Goal: Task Accomplishment & Management: Manage account settings

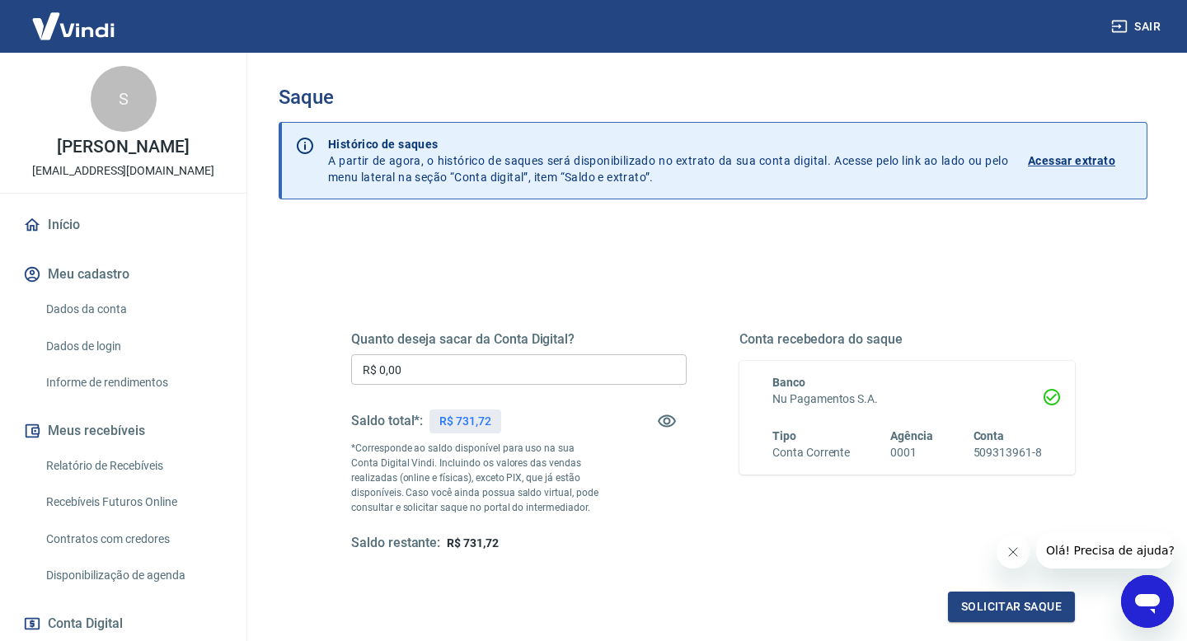
click at [512, 383] on input "R$ 0,00" at bounding box center [518, 369] width 335 height 30
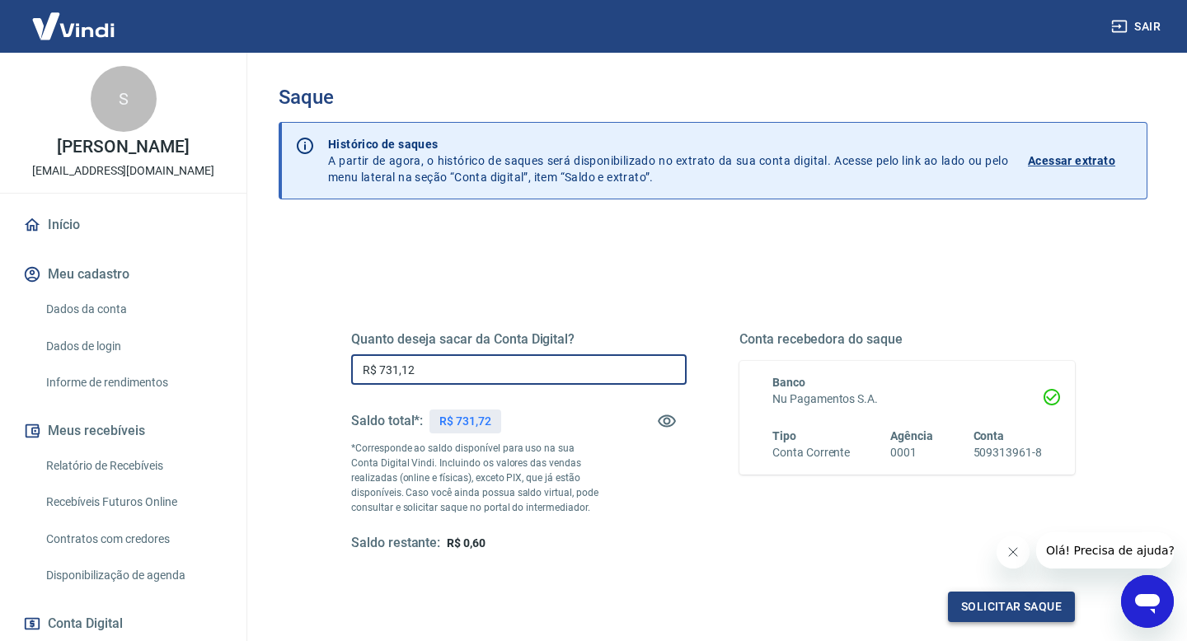
type input "R$ 731,12"
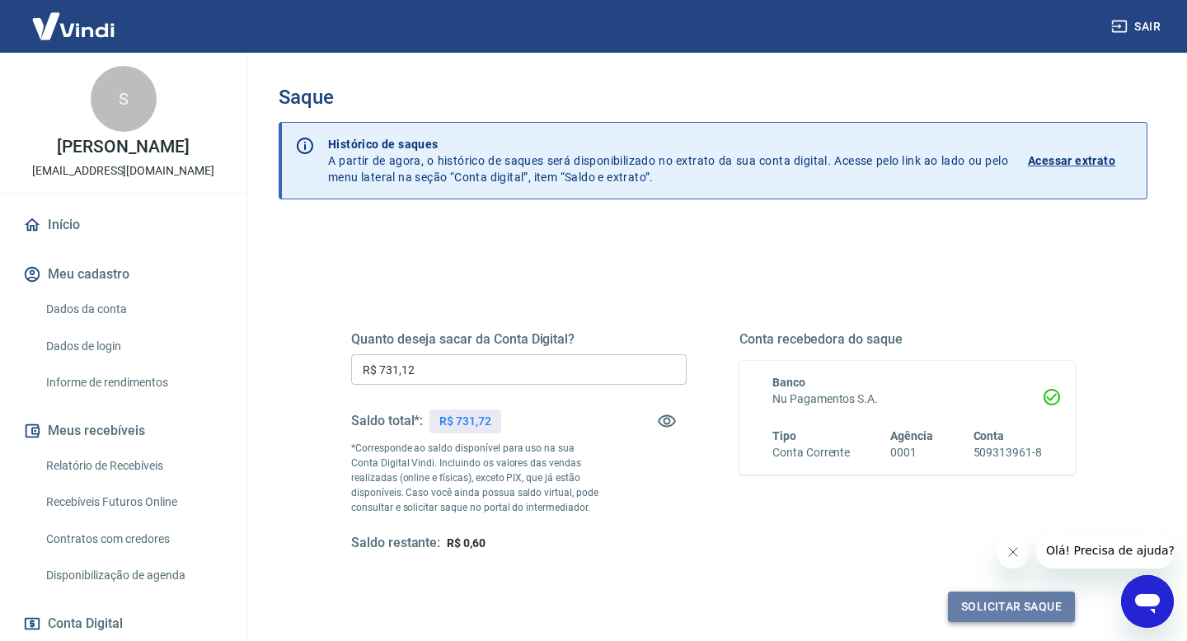
click at [1002, 609] on button "Solicitar saque" at bounding box center [1011, 607] width 127 height 30
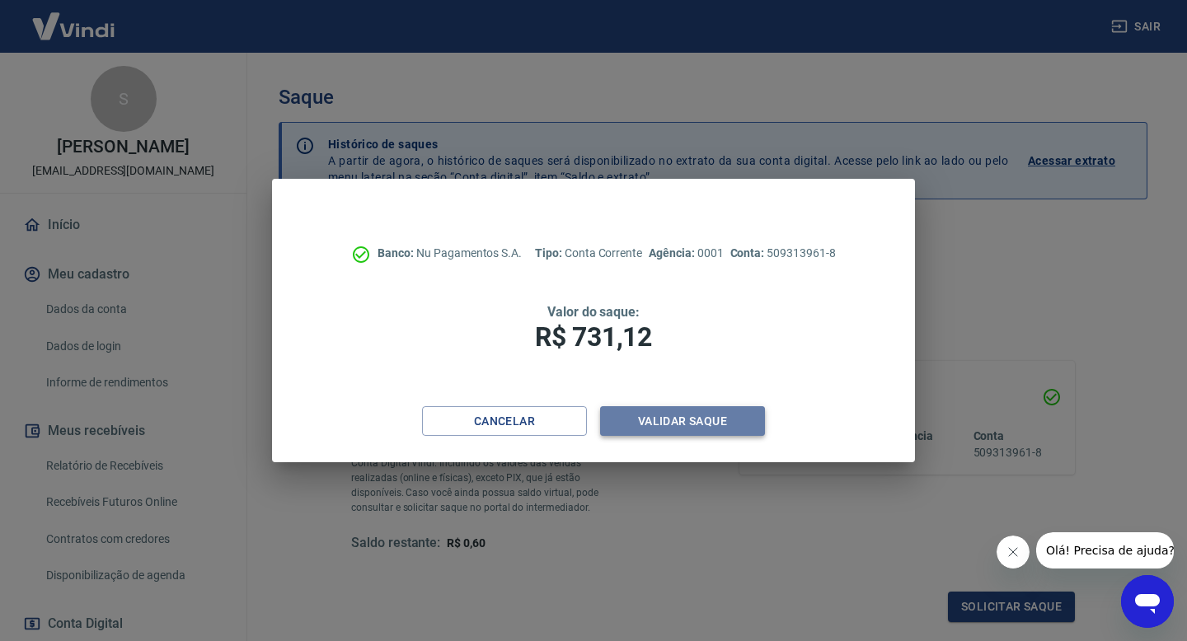
click at [713, 429] on button "Validar saque" at bounding box center [682, 421] width 165 height 30
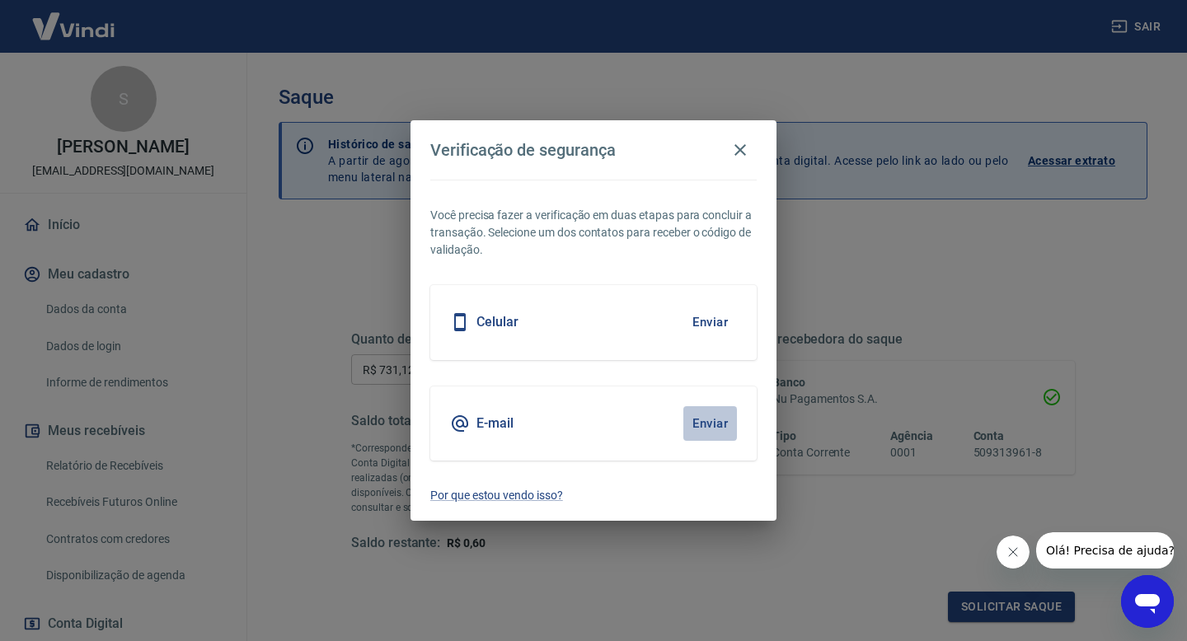
click at [717, 427] on button "Enviar" at bounding box center [710, 423] width 54 height 35
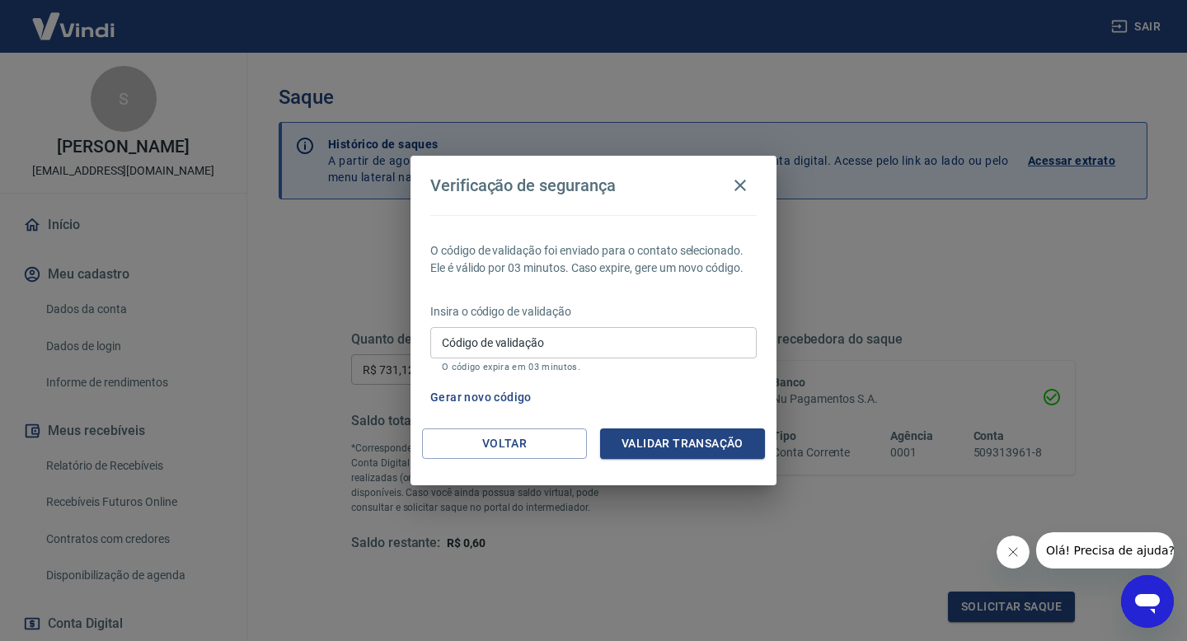
click at [659, 357] on input "Código de validação" at bounding box center [593, 342] width 326 height 30
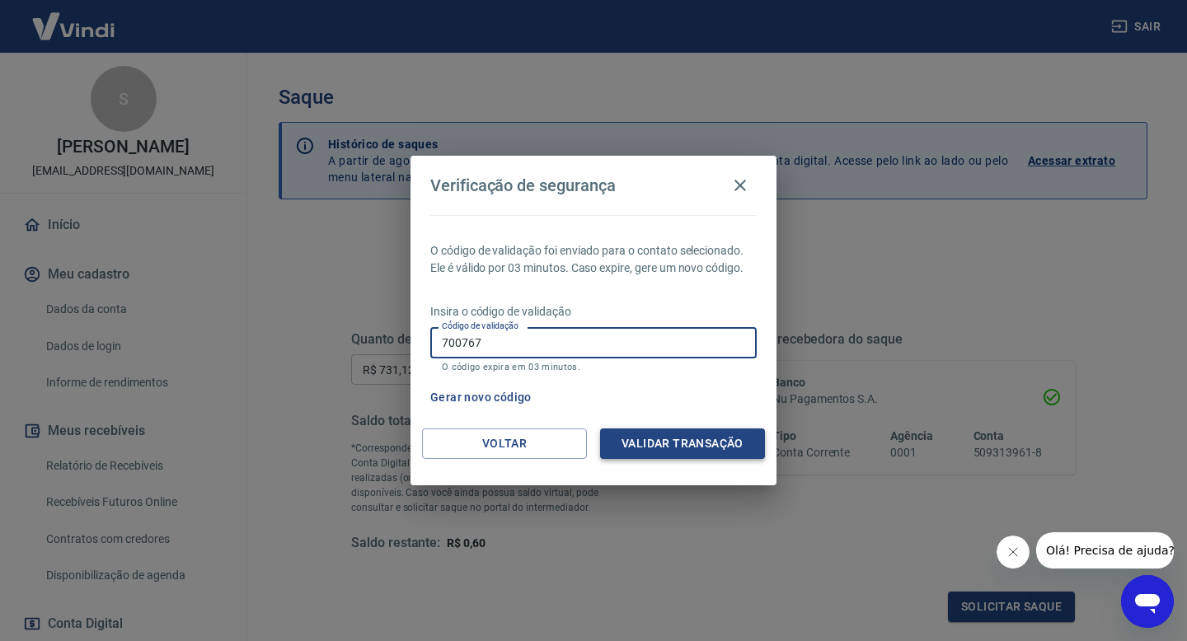
type input "700767"
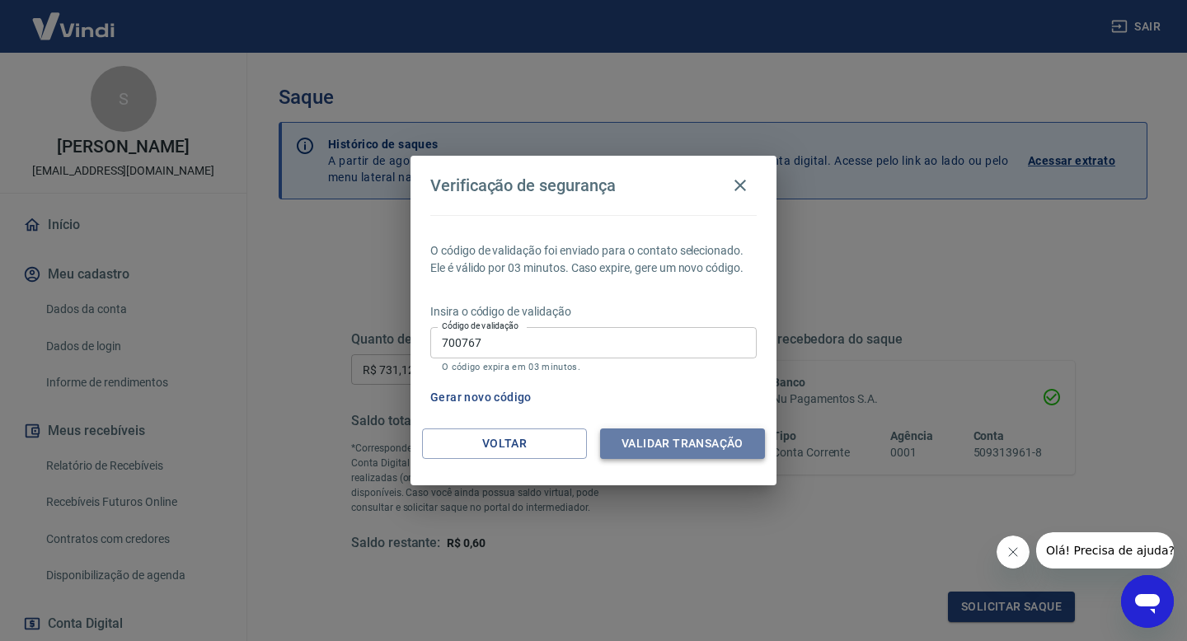
click at [712, 447] on button "Validar transação" at bounding box center [682, 444] width 165 height 30
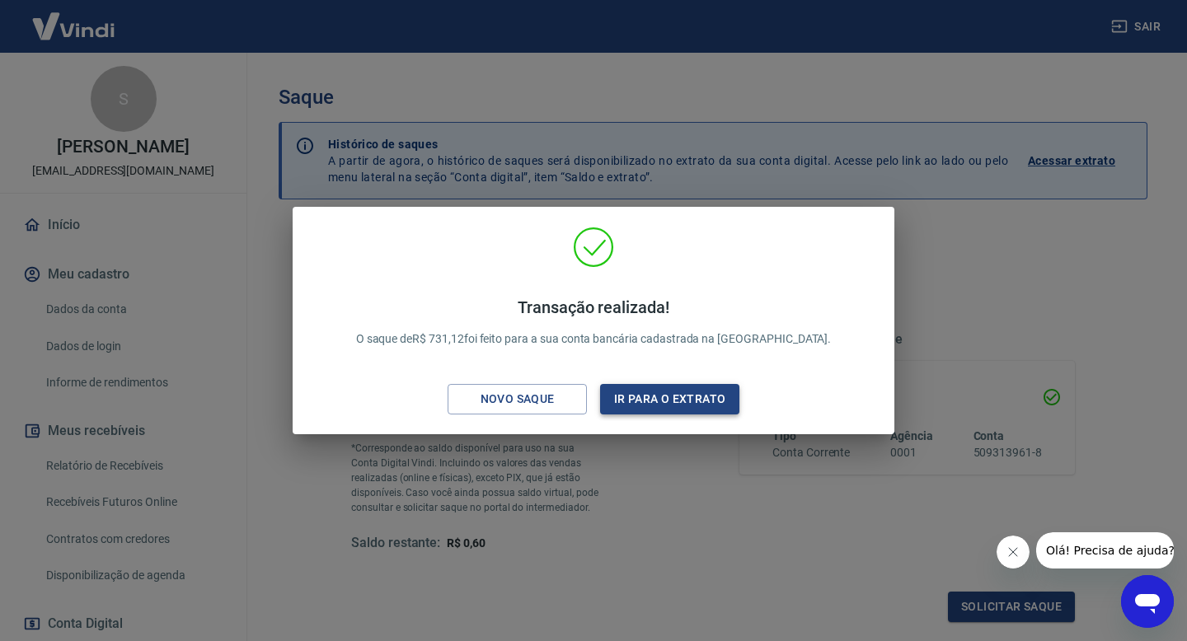
click at [652, 393] on button "Ir para o extrato" at bounding box center [669, 399] width 139 height 30
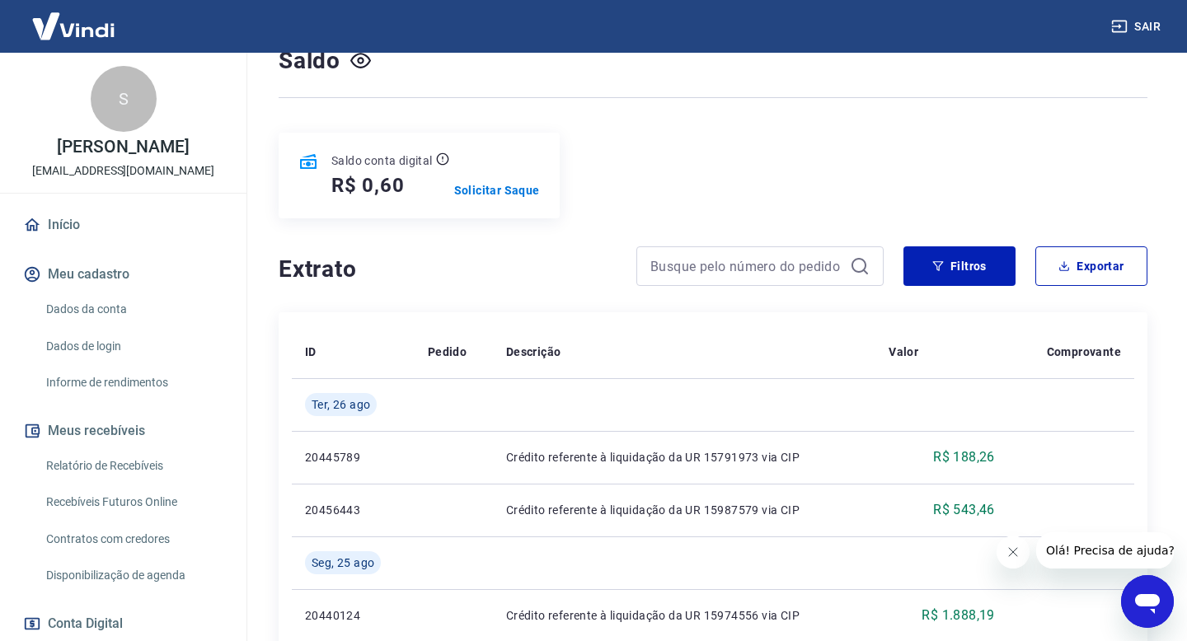
scroll to position [138, 0]
